Goal: Understand process/instructions: Learn how to perform a task or action

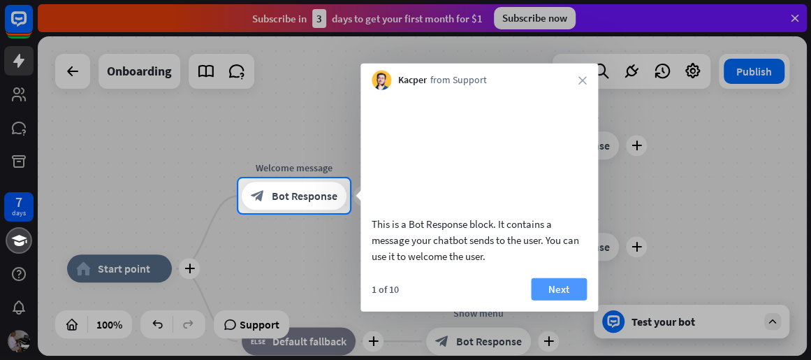
click at [564, 300] on button "Next" at bounding box center [559, 288] width 56 height 22
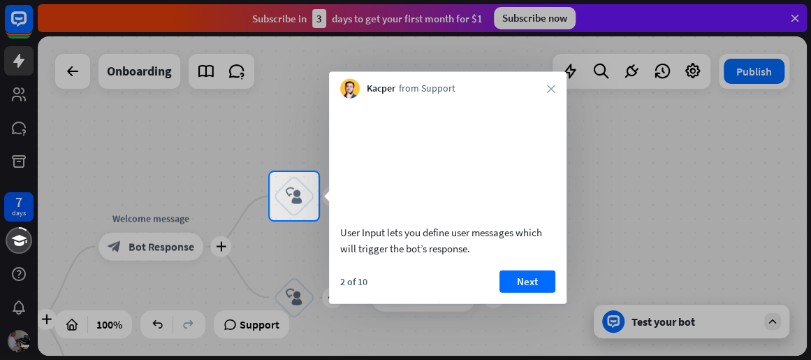
click at [445, 213] on video at bounding box center [447, 159] width 215 height 108
click at [529, 292] on button "Next" at bounding box center [528, 281] width 56 height 22
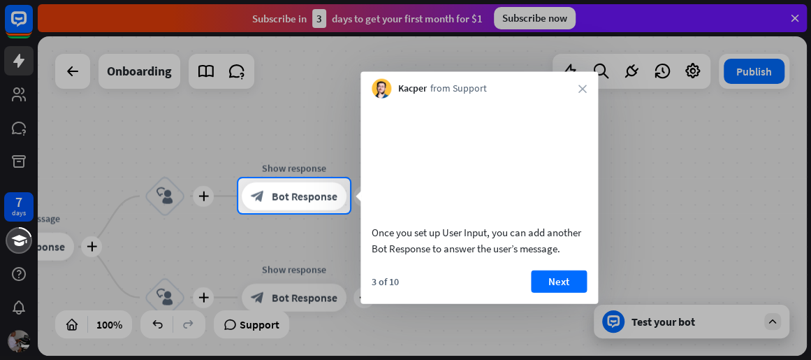
click at [199, 193] on div at bounding box center [119, 195] width 238 height 35
click at [688, 322] on div at bounding box center [405, 286] width 811 height 147
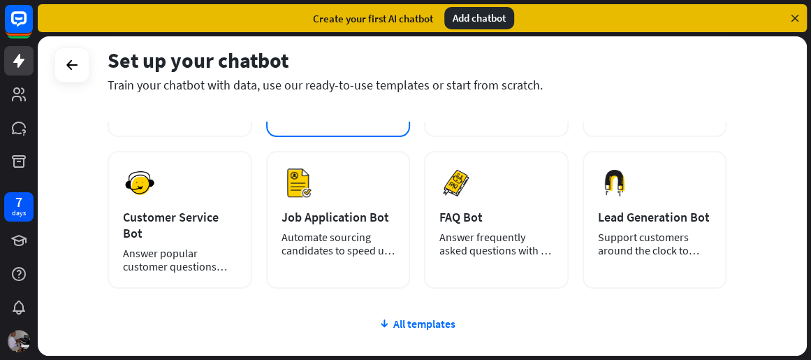
scroll to position [279, 0]
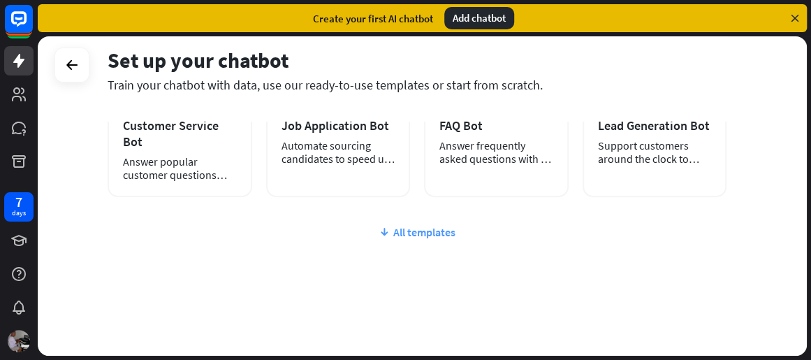
click at [441, 231] on div "All templates" at bounding box center [417, 232] width 619 height 14
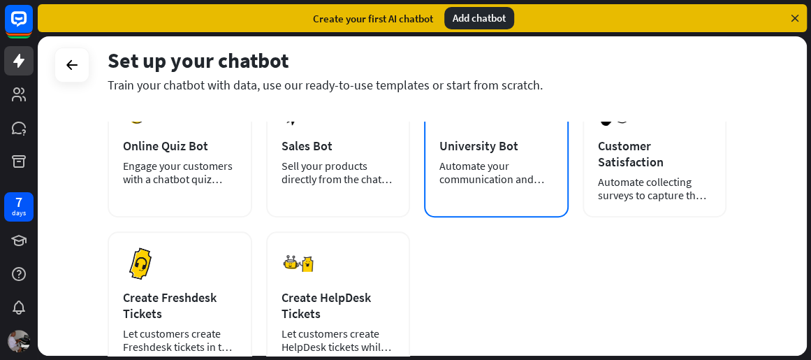
scroll to position [403, 0]
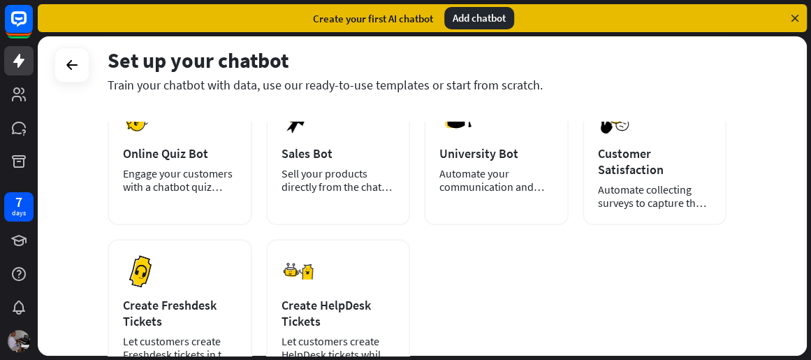
click at [483, 13] on div "Add chatbot" at bounding box center [479, 18] width 70 height 22
click at [484, 17] on div "Add chatbot" at bounding box center [479, 18] width 70 height 22
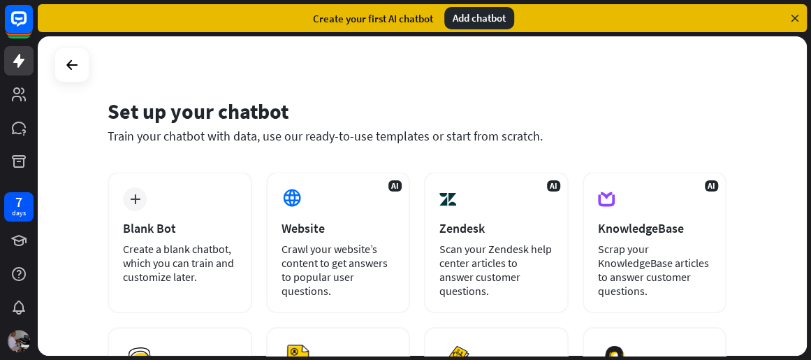
scroll to position [0, 0]
